Goal: Information Seeking & Learning: Find contact information

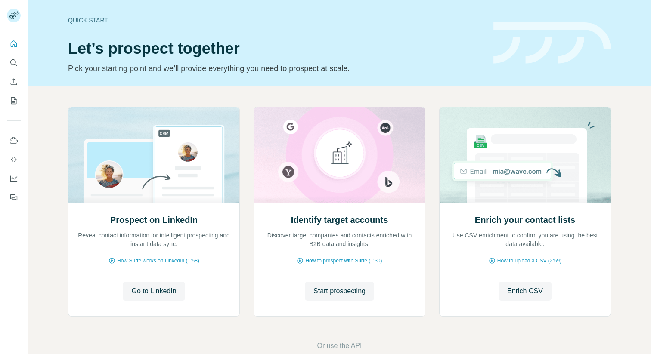
drag, startPoint x: 333, startPoint y: 289, endPoint x: 246, endPoint y: 216, distance: 113.1
click at [333, 288] on span "Start prospecting" at bounding box center [339, 291] width 52 height 10
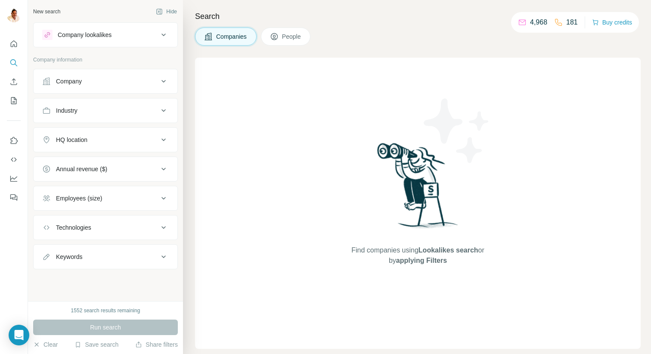
click at [90, 77] on div "Company" at bounding box center [100, 81] width 116 height 9
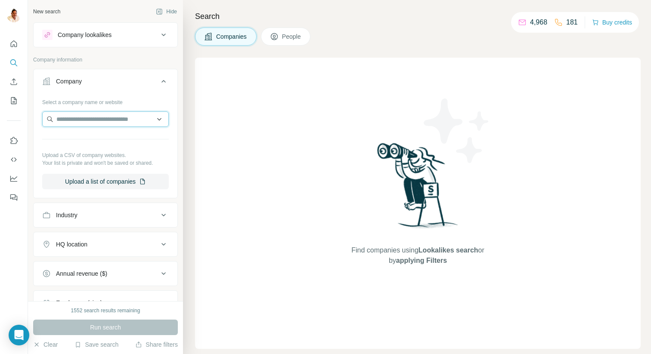
click at [97, 123] on input "text" at bounding box center [105, 118] width 127 height 15
paste input "**********"
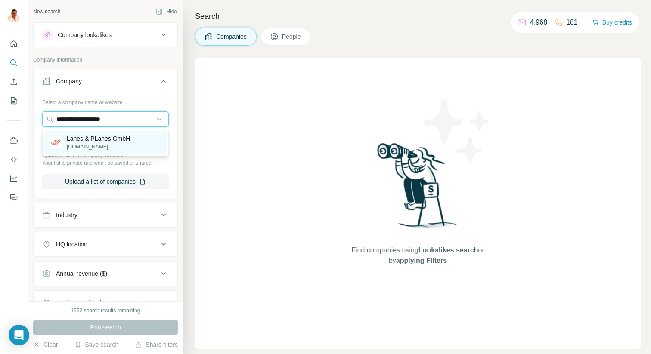
type input "**********"
click at [109, 137] on p "Lanes & PLanes GmbH" at bounding box center [98, 138] width 63 height 9
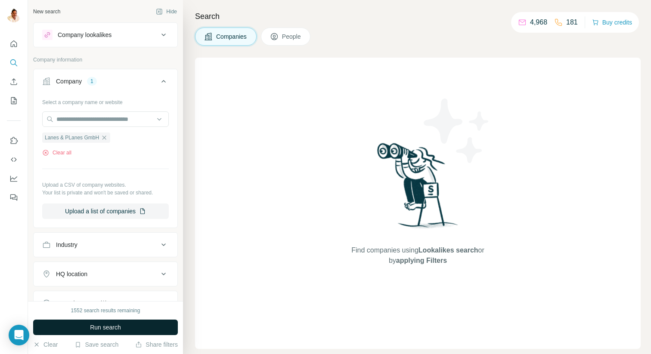
click at [113, 323] on span "Run search" at bounding box center [105, 327] width 31 height 9
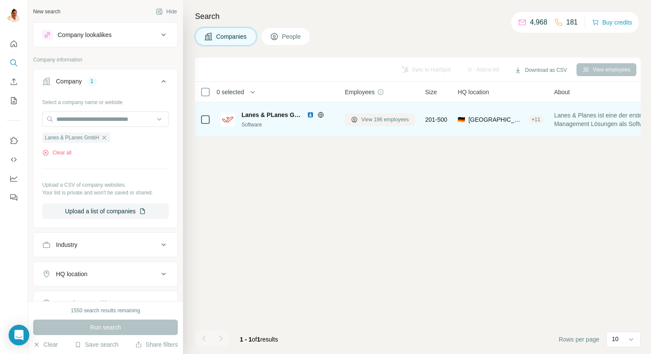
click at [398, 118] on span "View 196 employees" at bounding box center [385, 120] width 48 height 8
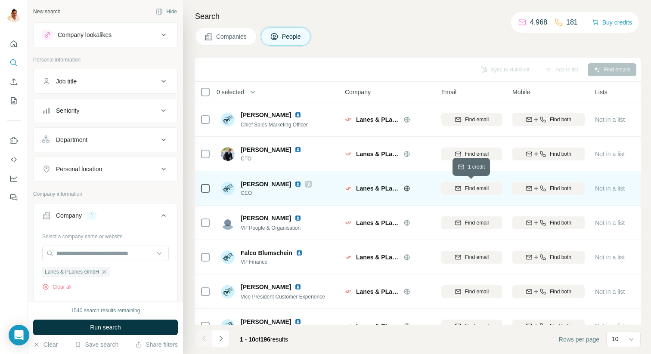
click at [479, 188] on span "Find email" at bounding box center [477, 189] width 24 height 8
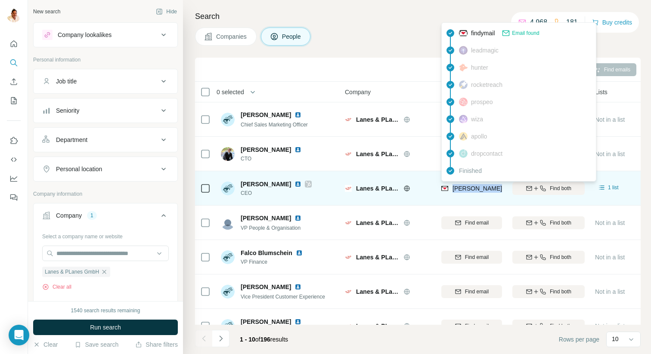
drag, startPoint x: 453, startPoint y: 189, endPoint x: 494, endPoint y: 190, distance: 40.9
click at [494, 190] on span "veit.blumschein@lanes-planes.com" at bounding box center [527, 188] width 151 height 7
click at [492, 189] on span "veit.blumschein@lanes-planes.com" at bounding box center [527, 188] width 151 height 7
click at [492, 190] on span "veit.blumschein@lanes-planes.com" at bounding box center [527, 188] width 151 height 7
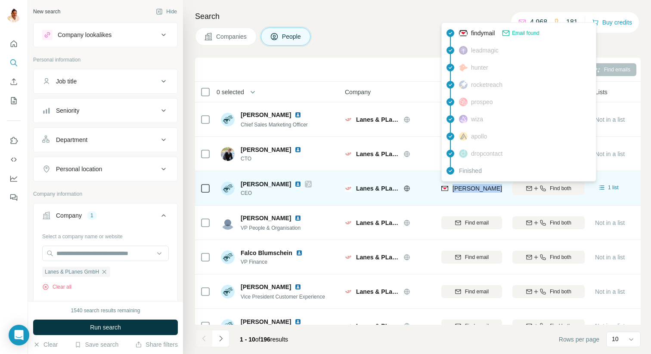
scroll to position [0, 5]
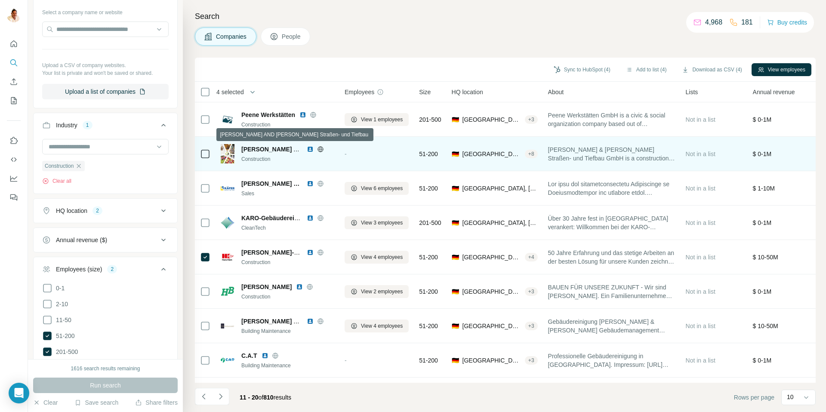
click at [278, 148] on span "[PERSON_NAME] AND [PERSON_NAME] Straßen- und Tiefbau" at bounding box center [330, 149] width 179 height 7
copy span "[PERSON_NAME] AND [PERSON_NAME] Straßen- und Tiefbau"
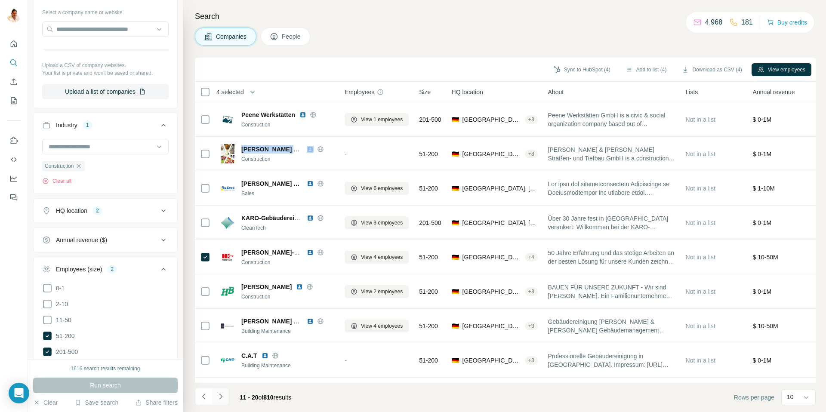
click at [217, 397] on icon "Navigate to next page" at bounding box center [220, 396] width 9 height 9
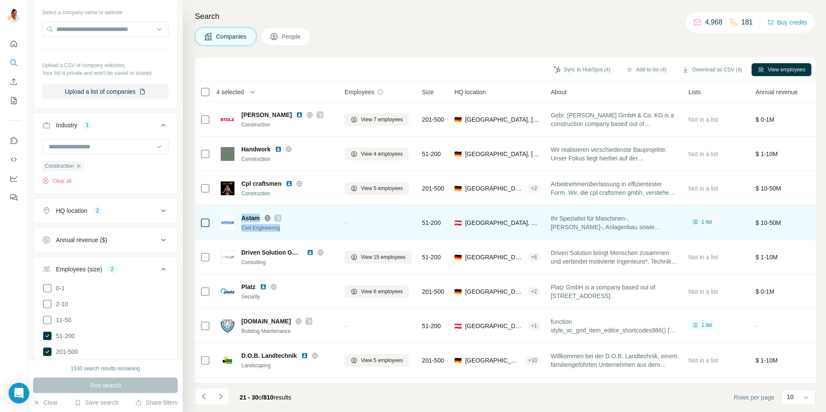
drag, startPoint x: 238, startPoint y: 217, endPoint x: 284, endPoint y: 237, distance: 49.2
click at [284, 237] on td "Astam Civil Engineering" at bounding box center [278, 223] width 124 height 34
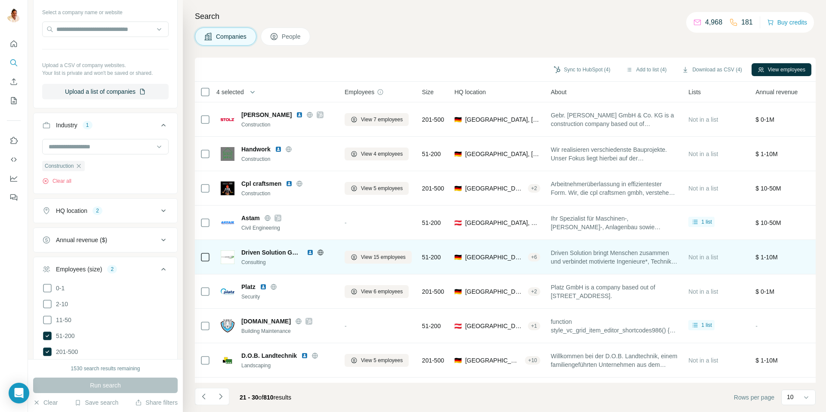
click at [287, 267] on div "Driven Solution GmbH Consulting" at bounding box center [278, 257] width 114 height 24
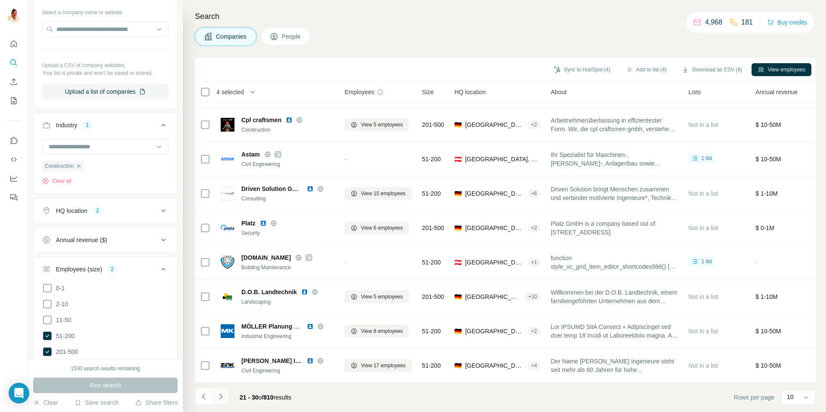
click at [221, 397] on icon "Navigate to next page" at bounding box center [220, 396] width 9 height 9
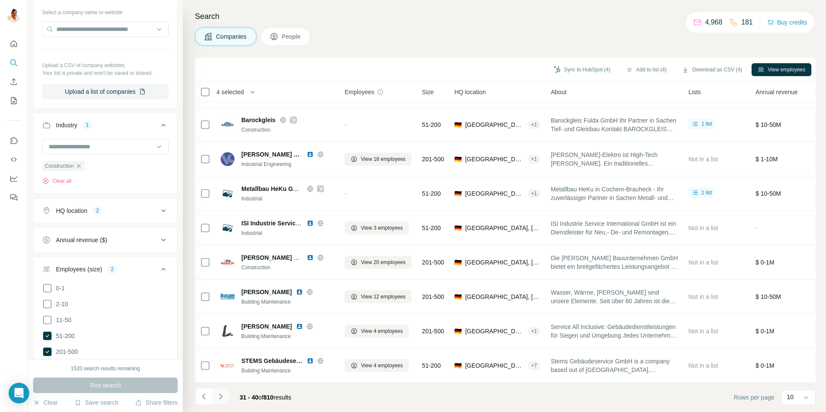
click at [224, 399] on icon "Navigate to next page" at bounding box center [220, 396] width 9 height 9
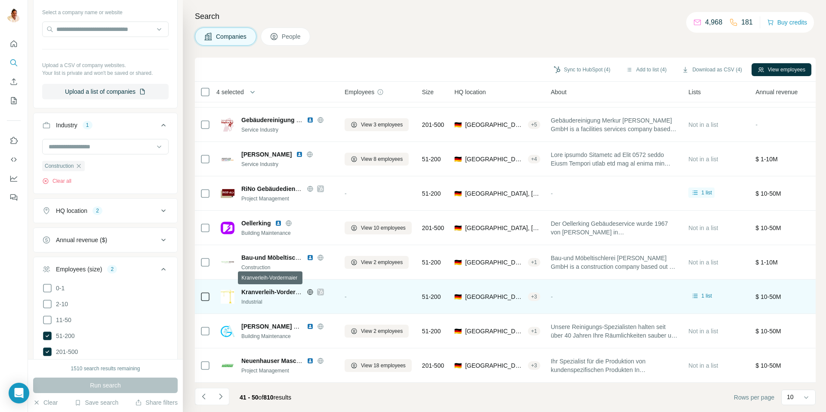
click at [254, 292] on span "Kranverleih-Vordermaier" at bounding box center [276, 292] width 70 height 7
click at [258, 291] on span "Kranverleih-Vordermaier" at bounding box center [276, 292] width 70 height 7
click at [257, 292] on span "Kranverleih-Vordermaier" at bounding box center [276, 292] width 70 height 7
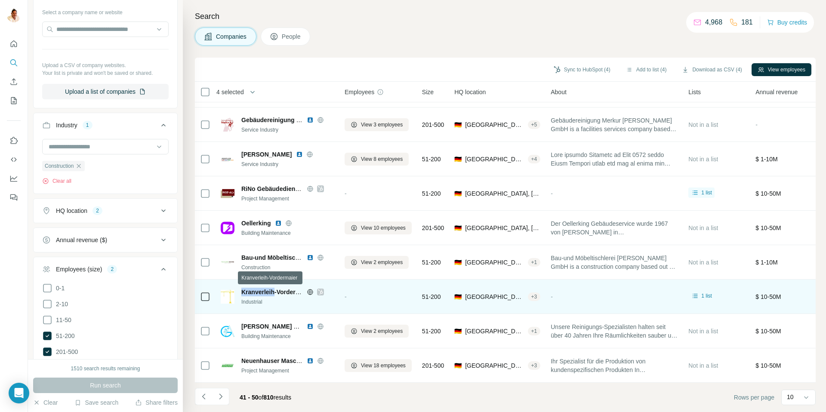
click at [257, 292] on span "Kranverleih-Vordermaier" at bounding box center [276, 292] width 70 height 7
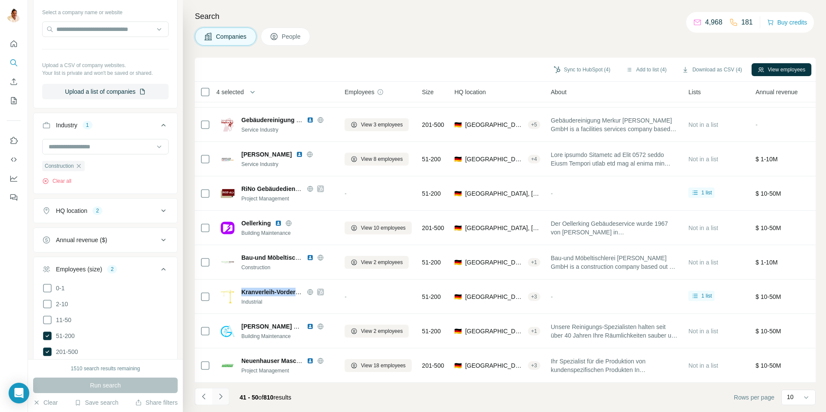
click at [221, 395] on icon "Navigate to next page" at bounding box center [220, 396] width 9 height 9
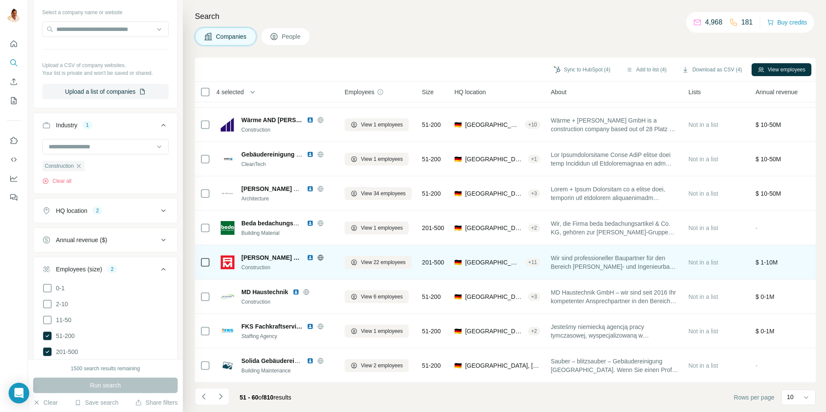
click at [247, 258] on span "[PERSON_NAME] KG" at bounding box center [271, 257] width 61 height 9
copy span "[PERSON_NAME] KG"
